Goal: Task Accomplishment & Management: Use online tool/utility

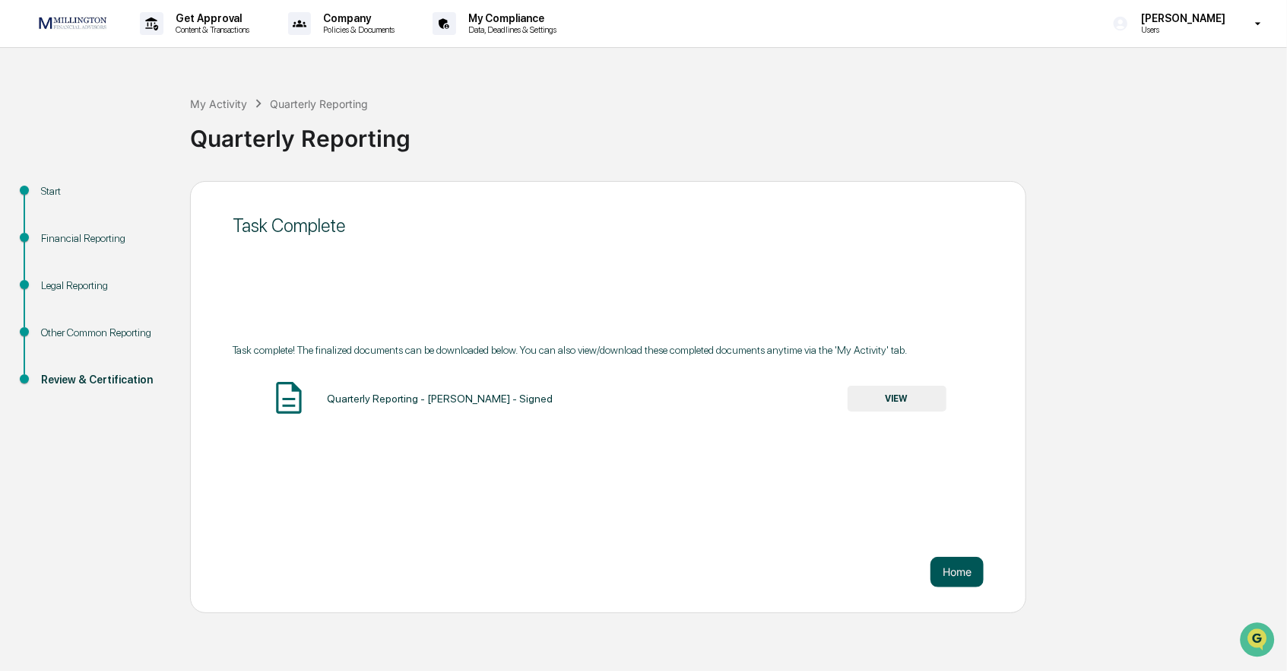
click at [948, 572] on button "Home" at bounding box center [957, 572] width 53 height 30
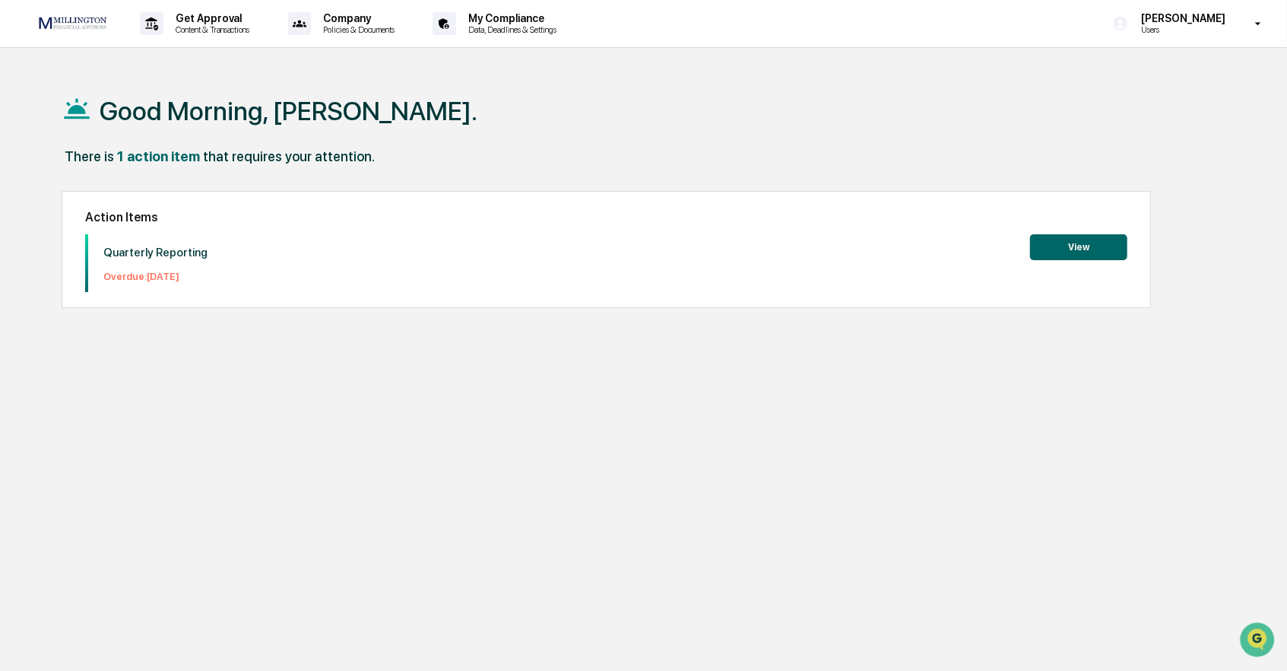
click at [1061, 249] on button "View" at bounding box center [1078, 247] width 97 height 26
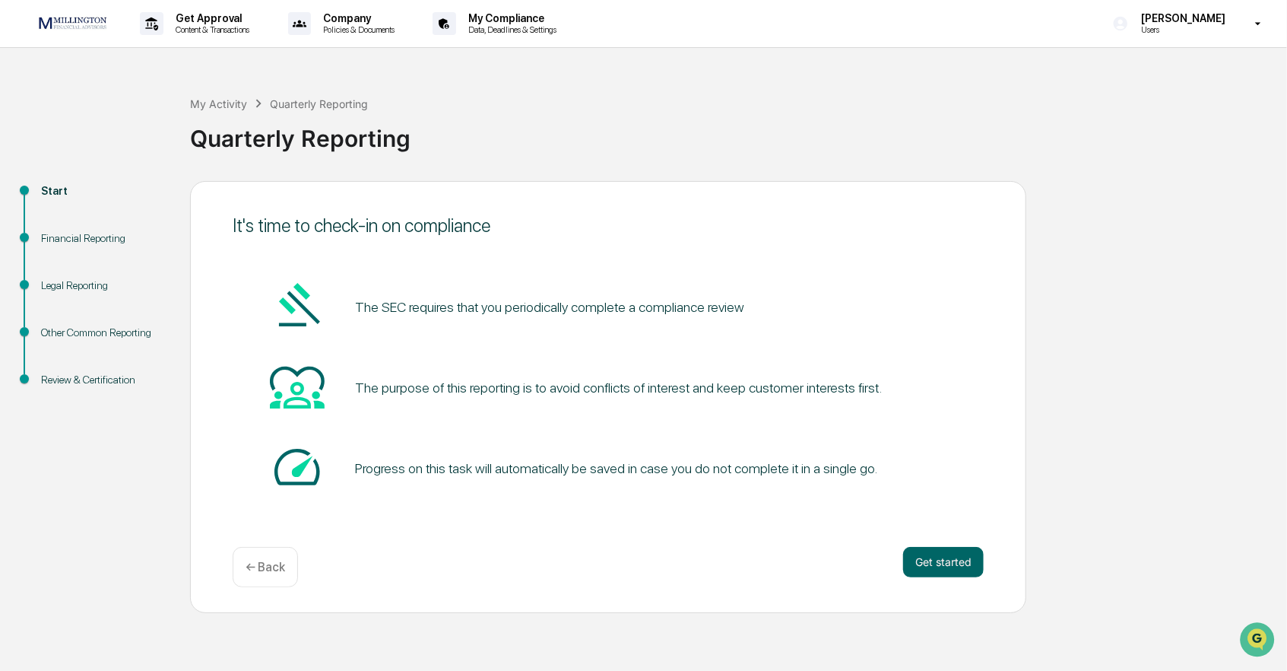
click at [977, 581] on div "Get started ← Back" at bounding box center [608, 567] width 751 height 40
click at [964, 568] on button "Get started" at bounding box center [943, 562] width 81 height 30
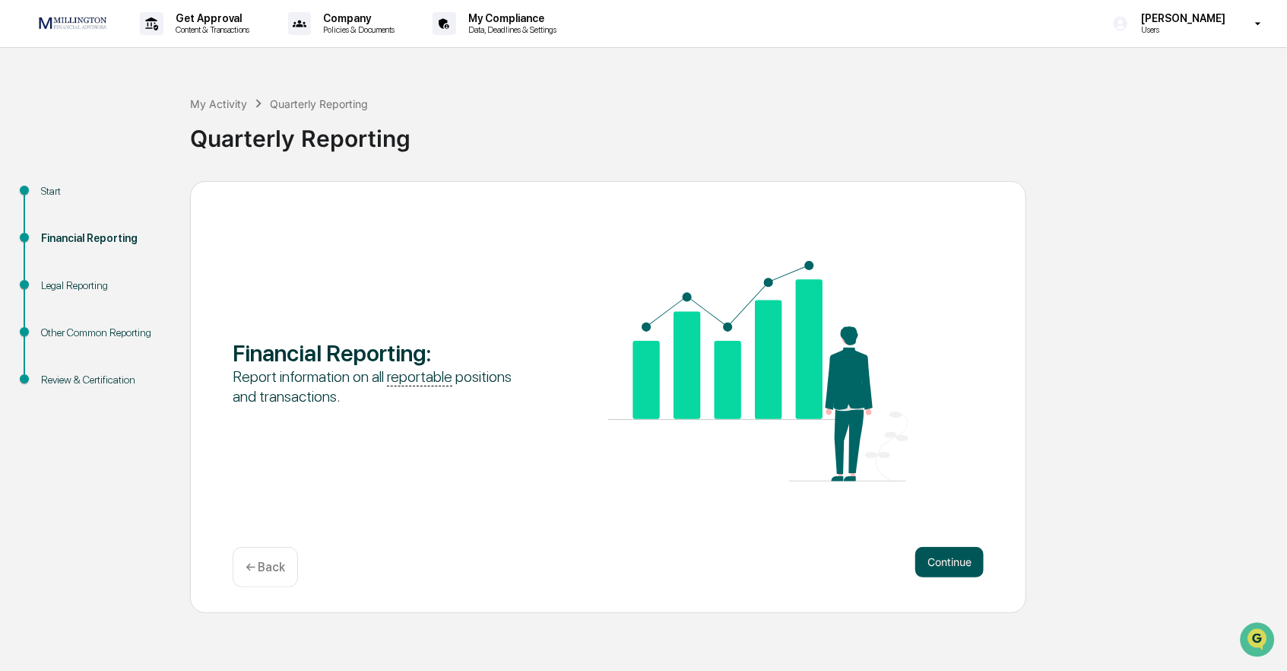
click at [939, 567] on button "Continue" at bounding box center [949, 562] width 68 height 30
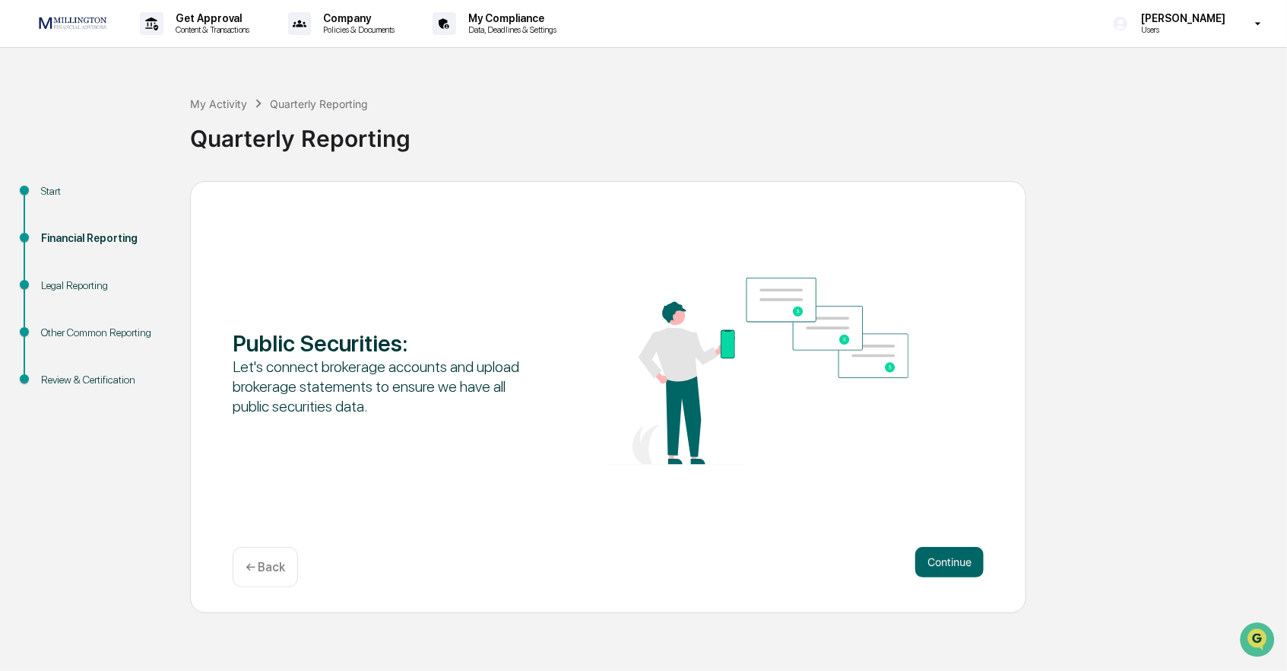
click at [939, 567] on button "Continue" at bounding box center [949, 562] width 68 height 30
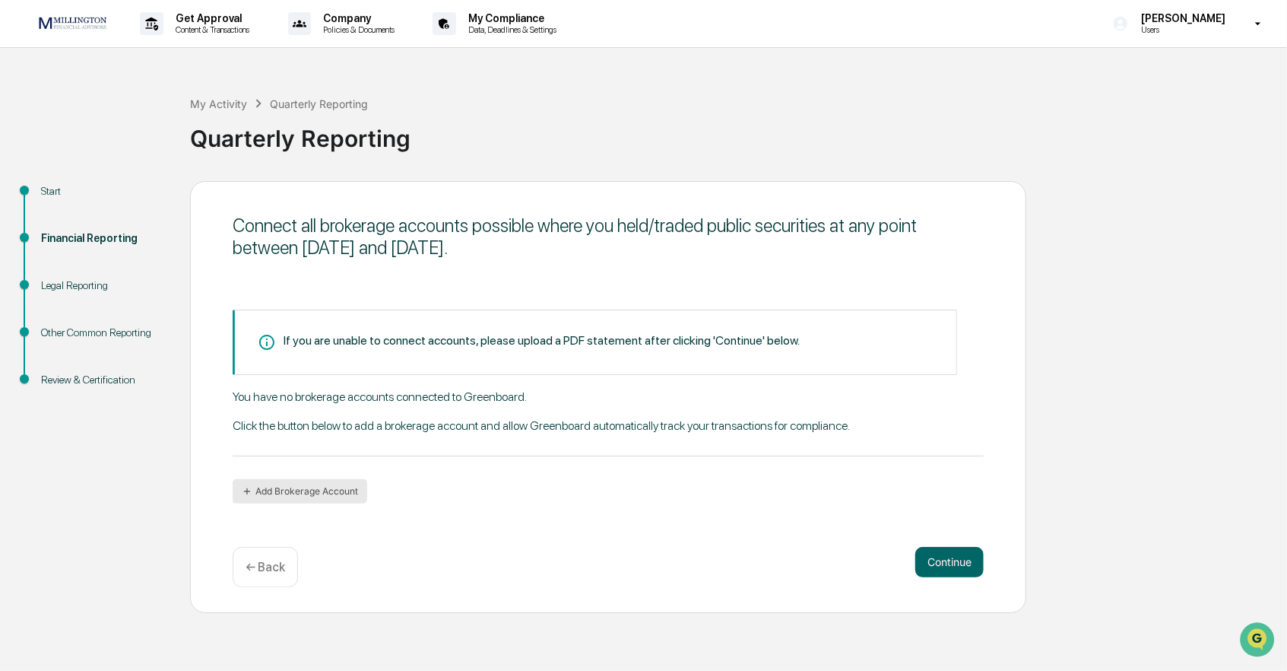
click at [340, 489] on button "Add Brokerage Account" at bounding box center [300, 491] width 135 height 24
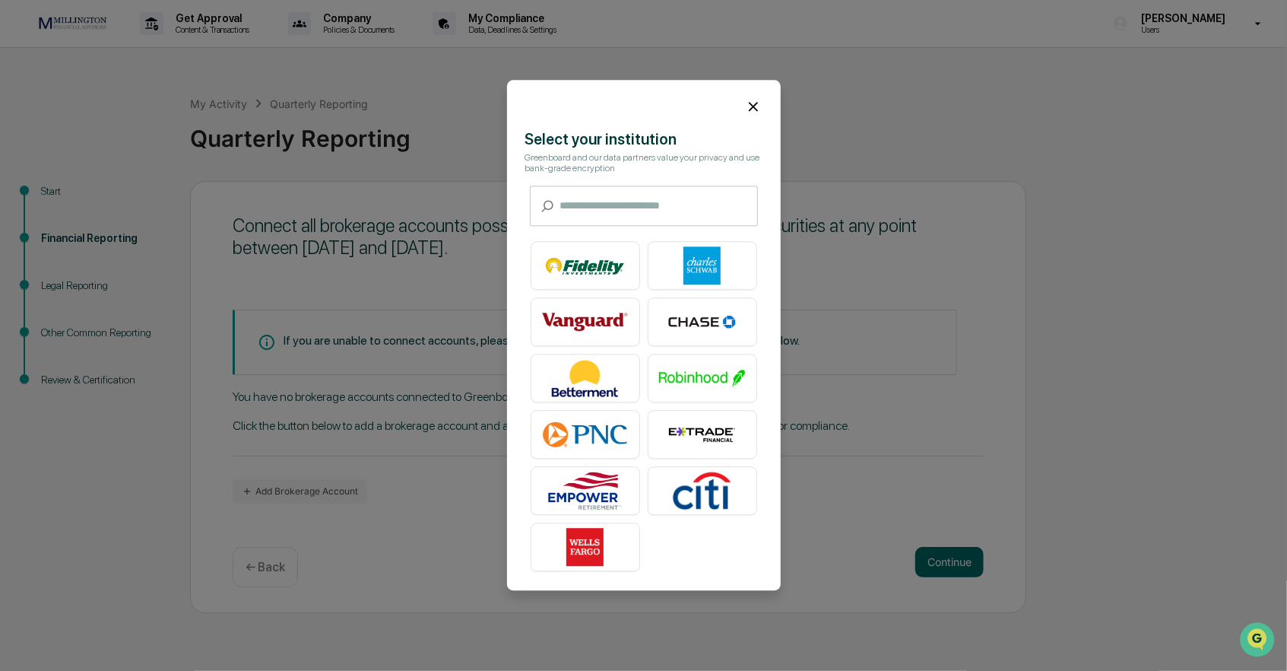
click at [757, 104] on icon at bounding box center [753, 106] width 17 height 17
